Goal: Task Accomplishment & Management: Manage account settings

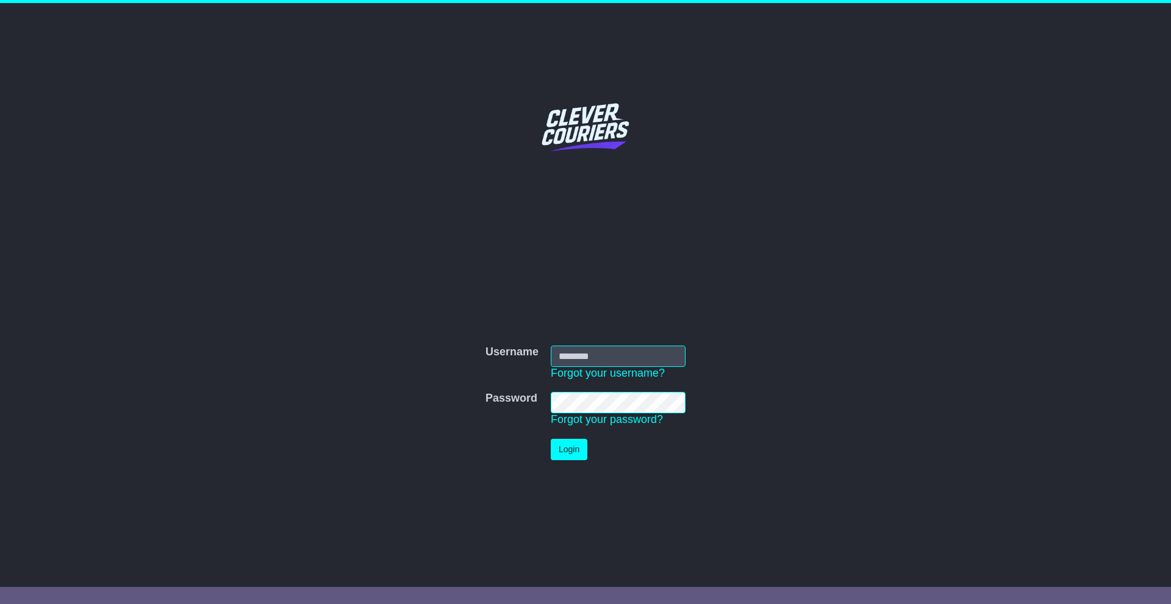
click at [586, 356] on input "Username" at bounding box center [618, 356] width 135 height 21
click at [588, 359] on input "Username" at bounding box center [618, 356] width 135 height 21
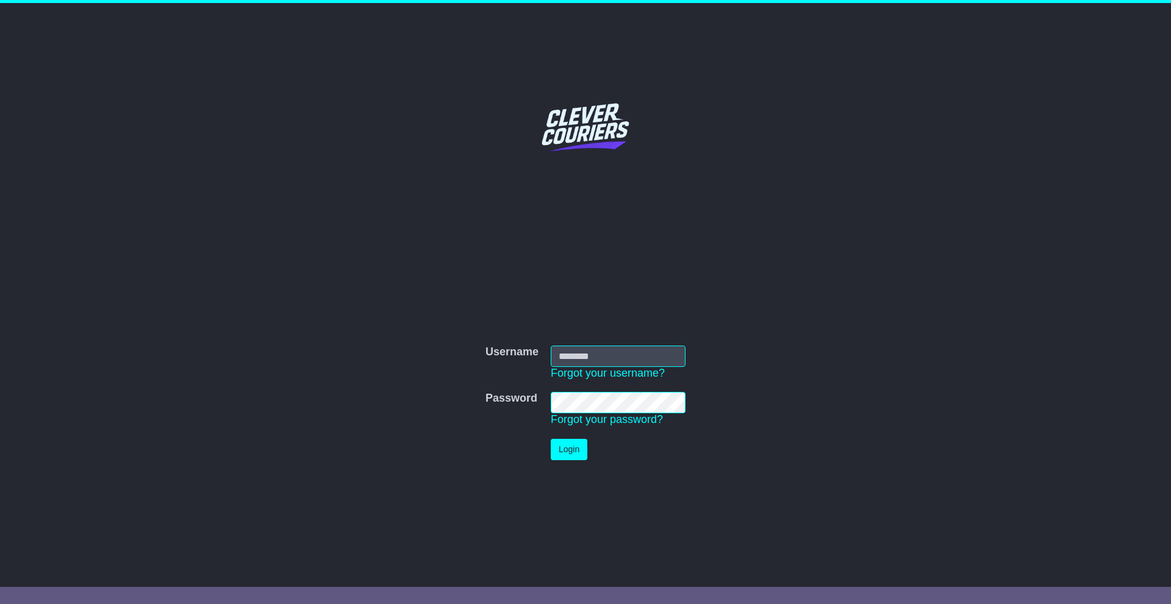
click at [590, 359] on input "Username" at bounding box center [618, 356] width 135 height 21
click at [590, 358] on input "Username" at bounding box center [618, 356] width 135 height 21
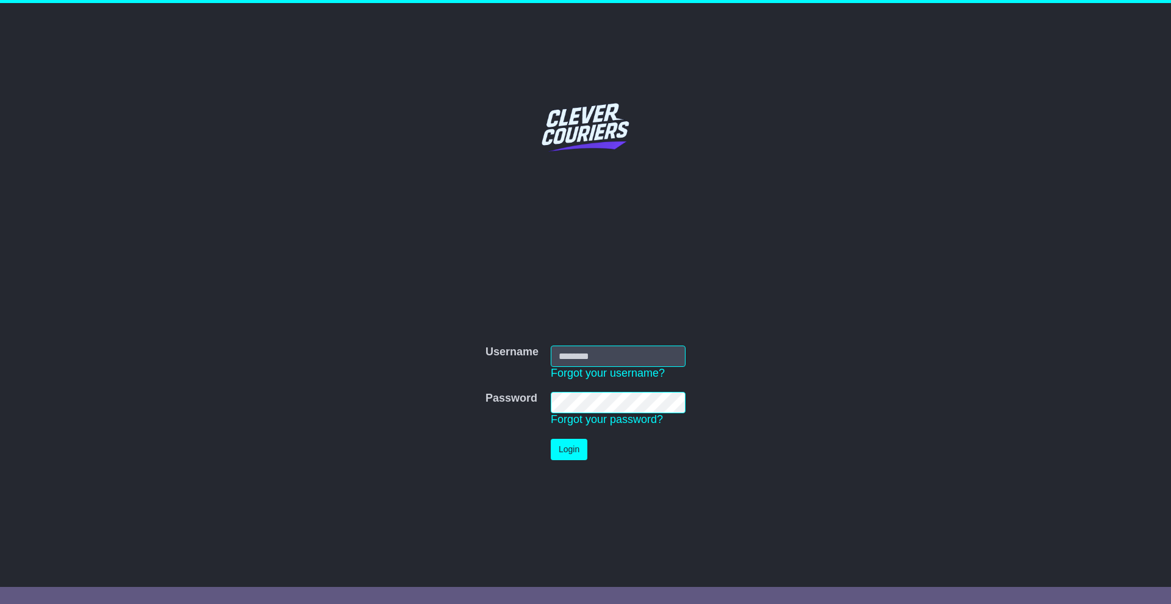
click at [590, 358] on input "Username" at bounding box center [618, 356] width 135 height 21
click at [591, 359] on input "Username" at bounding box center [618, 356] width 135 height 21
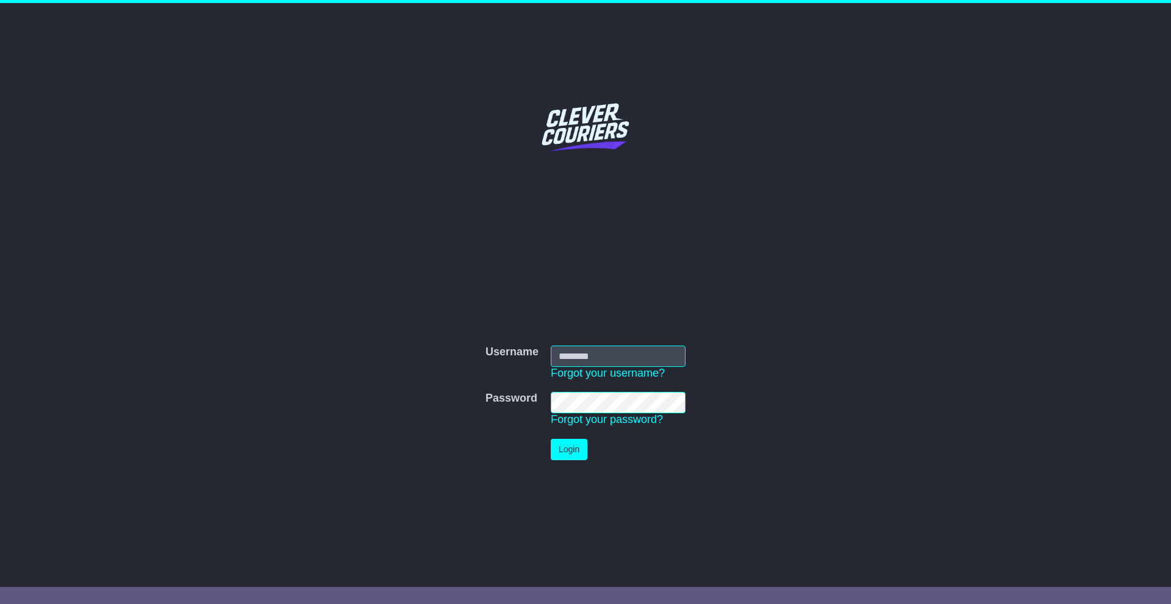
drag, startPoint x: 560, startPoint y: 354, endPoint x: 733, endPoint y: 343, distance: 173.5
click at [728, 343] on form "Username Username Forgot your username? Password Password Forgot your password?…" at bounding box center [585, 403] width 612 height 127
drag, startPoint x: 641, startPoint y: 350, endPoint x: 438, endPoint y: 343, distance: 203.1
click at [438, 343] on form "Username Username Forgot your username? Password Password Forgot your password?…" at bounding box center [585, 403] width 612 height 127
click at [567, 354] on input "Username" at bounding box center [618, 356] width 135 height 21
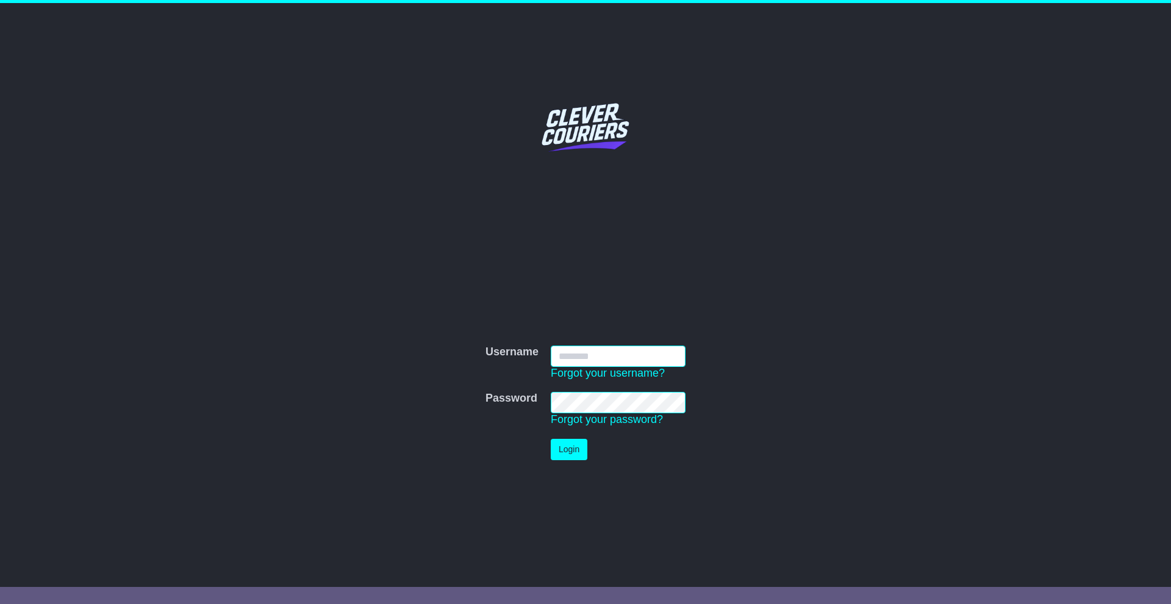
click at [620, 346] on input "Username" at bounding box center [618, 356] width 135 height 21
click at [587, 356] on input "Username" at bounding box center [618, 356] width 135 height 21
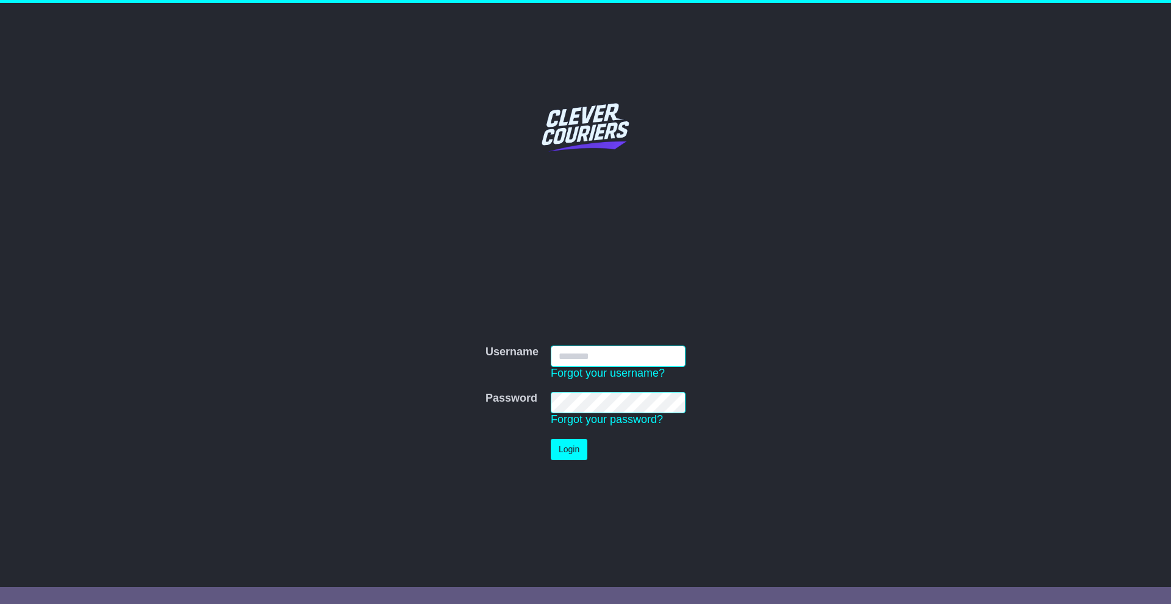
click at [587, 357] on input "Username" at bounding box center [618, 356] width 135 height 21
type input "*"
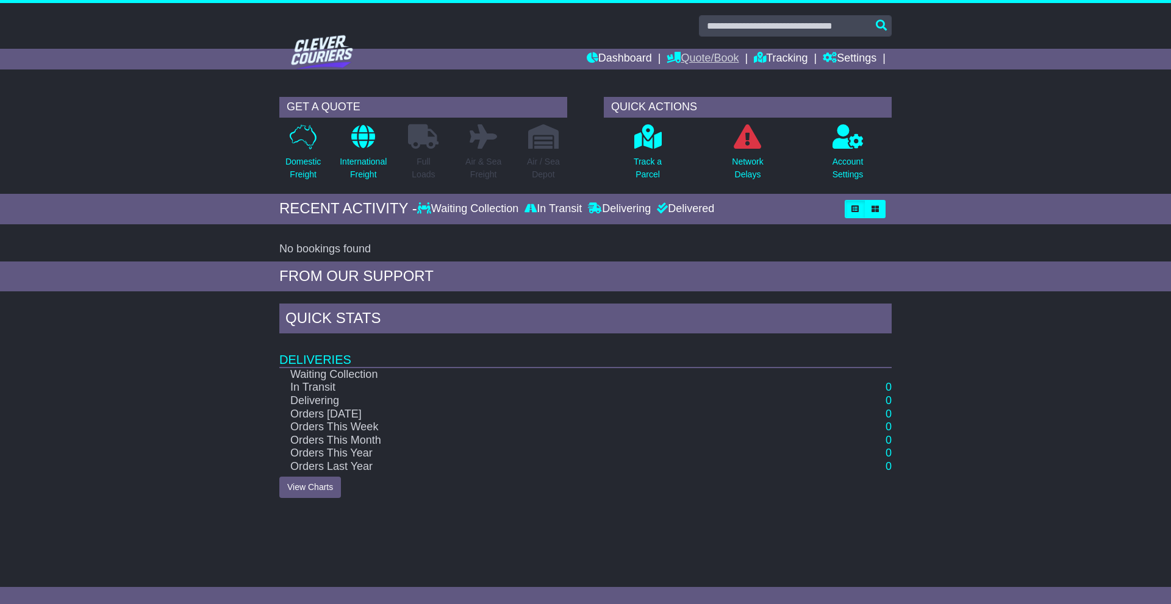
click at [675, 55] on link "Quote/Book" at bounding box center [702, 59] width 72 height 21
click at [699, 104] on link "Saved Quotes" at bounding box center [715, 106] width 96 height 13
